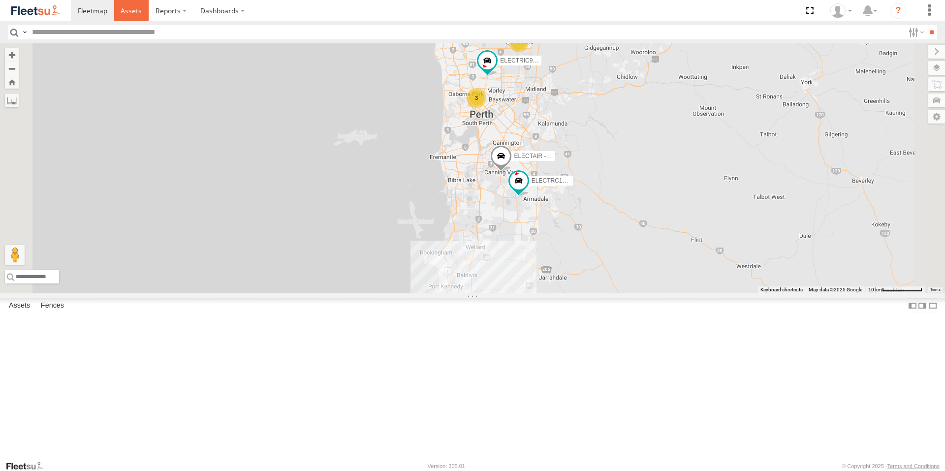
click at [132, 11] on span at bounding box center [131, 10] width 21 height 9
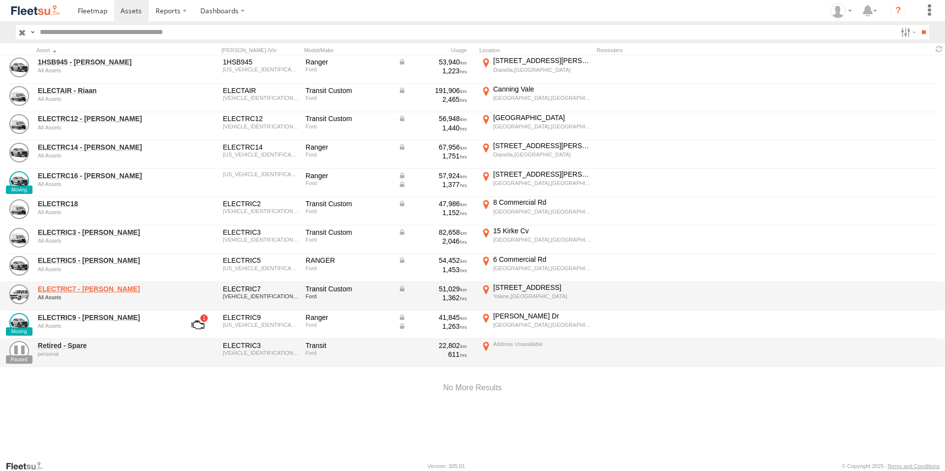
click at [71, 289] on link "ELECTRIC7 - [PERSON_NAME]" at bounding box center [105, 288] width 135 height 9
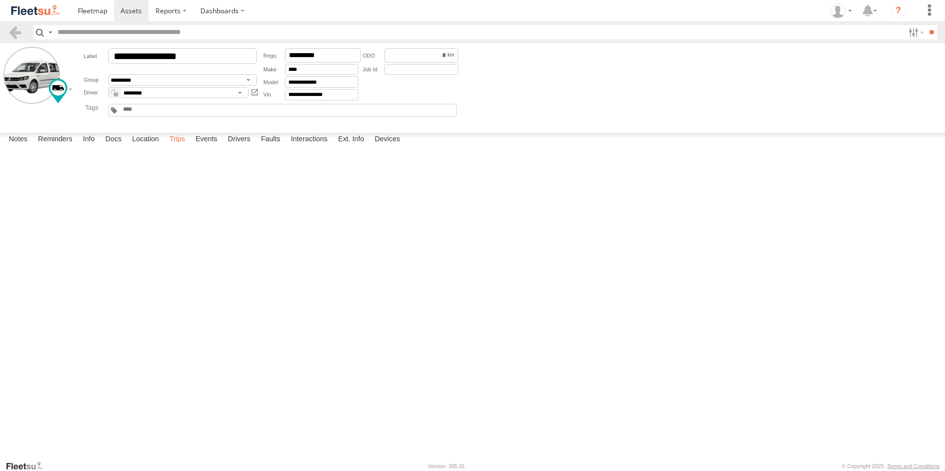
click at [179, 147] on label "Trips" at bounding box center [177, 140] width 26 height 14
click at [126, 11] on span at bounding box center [131, 10] width 21 height 9
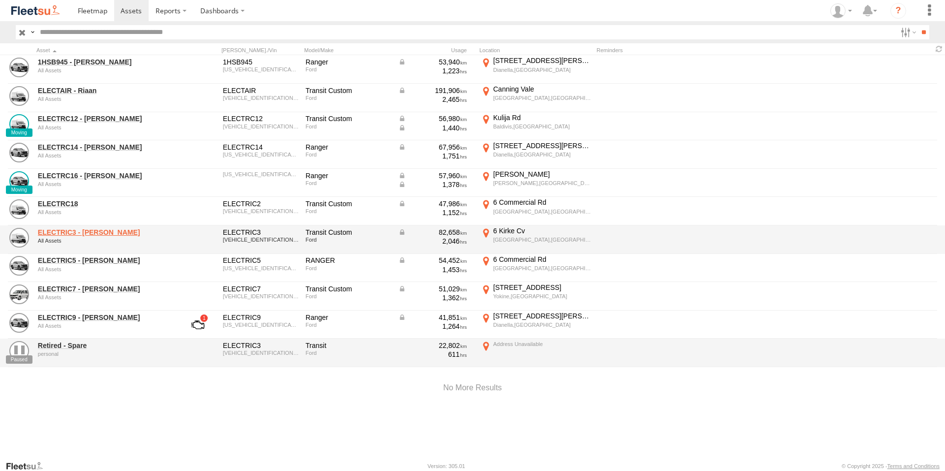
click at [87, 233] on link "ELECTRIC3 - [PERSON_NAME]" at bounding box center [105, 232] width 135 height 9
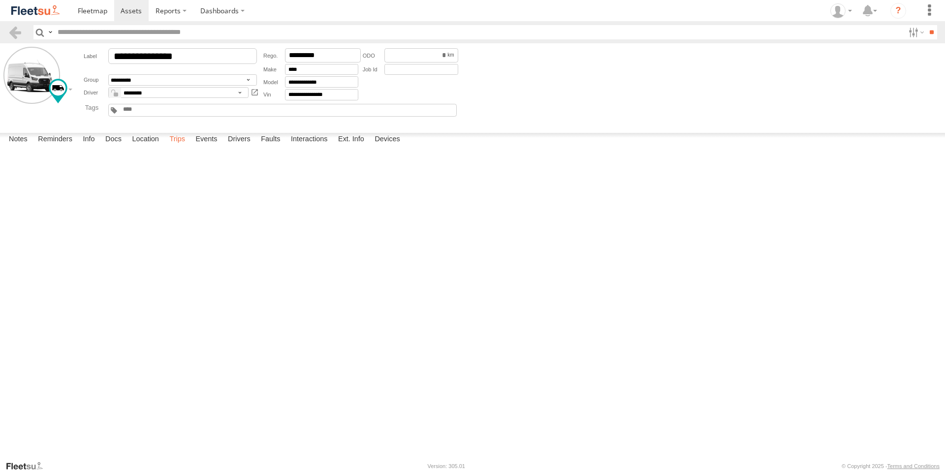
click at [179, 147] on label "Trips" at bounding box center [177, 140] width 26 height 14
click at [0, 0] on div "1 Niche Pde" at bounding box center [0, 0] width 0 height 0
click at [0, 0] on label "×" at bounding box center [0, 0] width 0 height 0
click at [139, 8] on span at bounding box center [131, 10] width 21 height 9
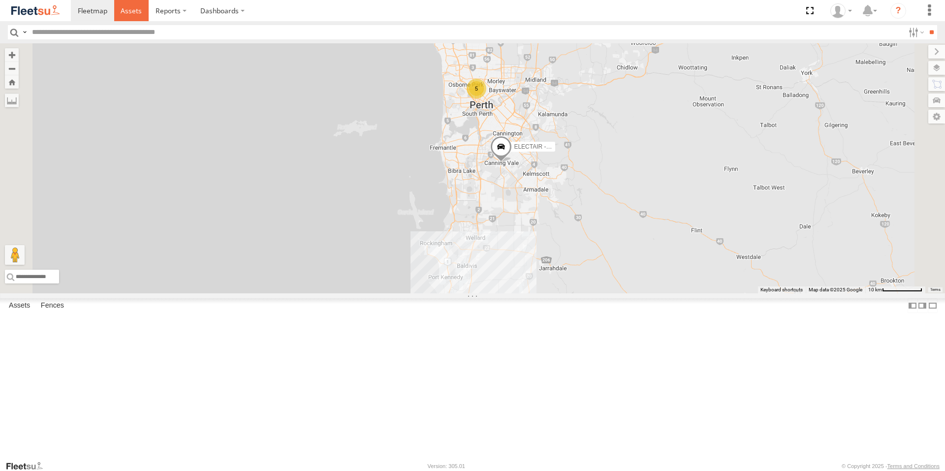
click at [135, 9] on span at bounding box center [131, 10] width 21 height 9
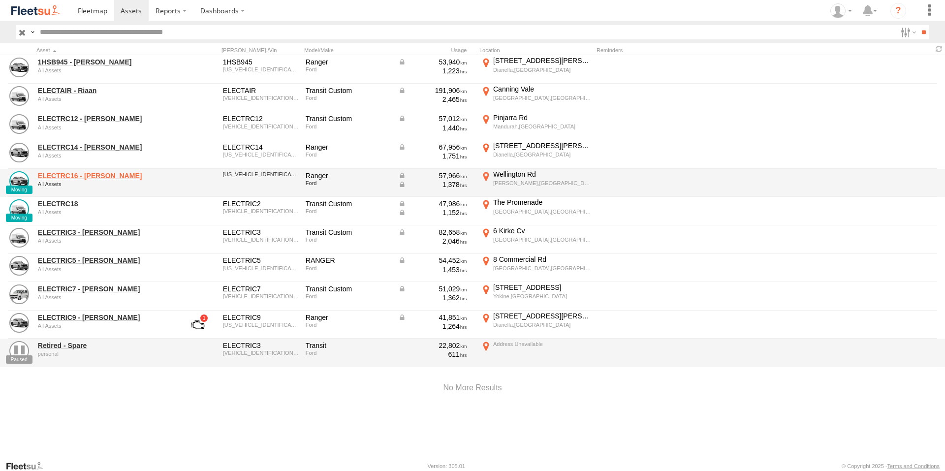
click at [75, 172] on link "ELECTRC16 - [PERSON_NAME]" at bounding box center [105, 175] width 135 height 9
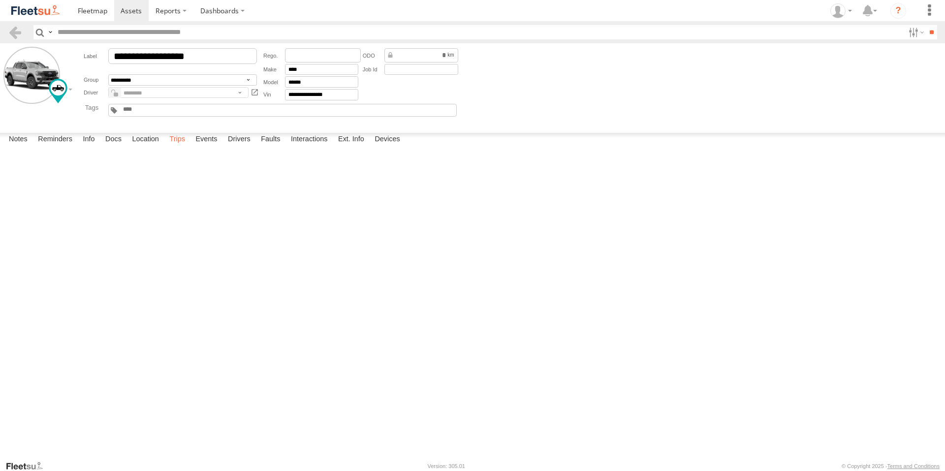
click at [178, 147] on label "Trips" at bounding box center [177, 140] width 26 height 14
click at [125, 14] on span at bounding box center [131, 10] width 21 height 9
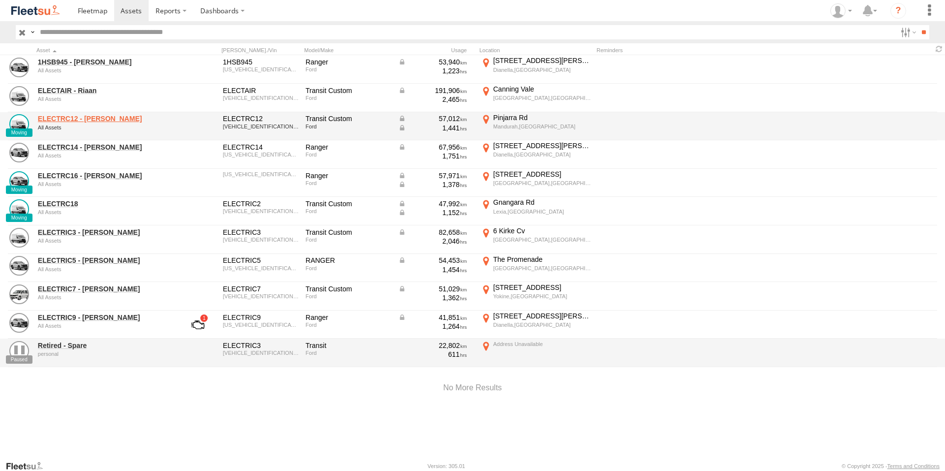
click at [80, 119] on link "ELECTRC12 - Harry" at bounding box center [105, 118] width 135 height 9
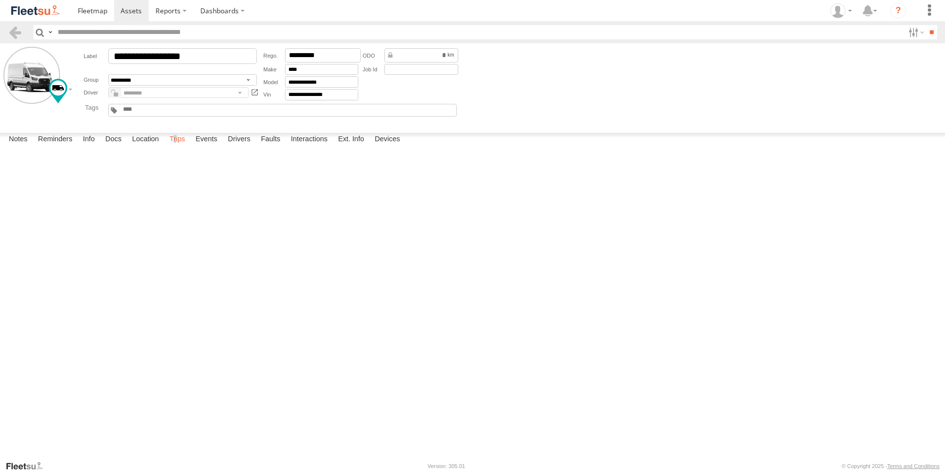
click at [177, 147] on label "Trips" at bounding box center [177, 140] width 26 height 14
click at [208, 147] on label "Events" at bounding box center [205, 140] width 31 height 14
click at [174, 147] on label "Trips" at bounding box center [177, 140] width 26 height 14
